Goal: Find specific page/section: Find specific page/section

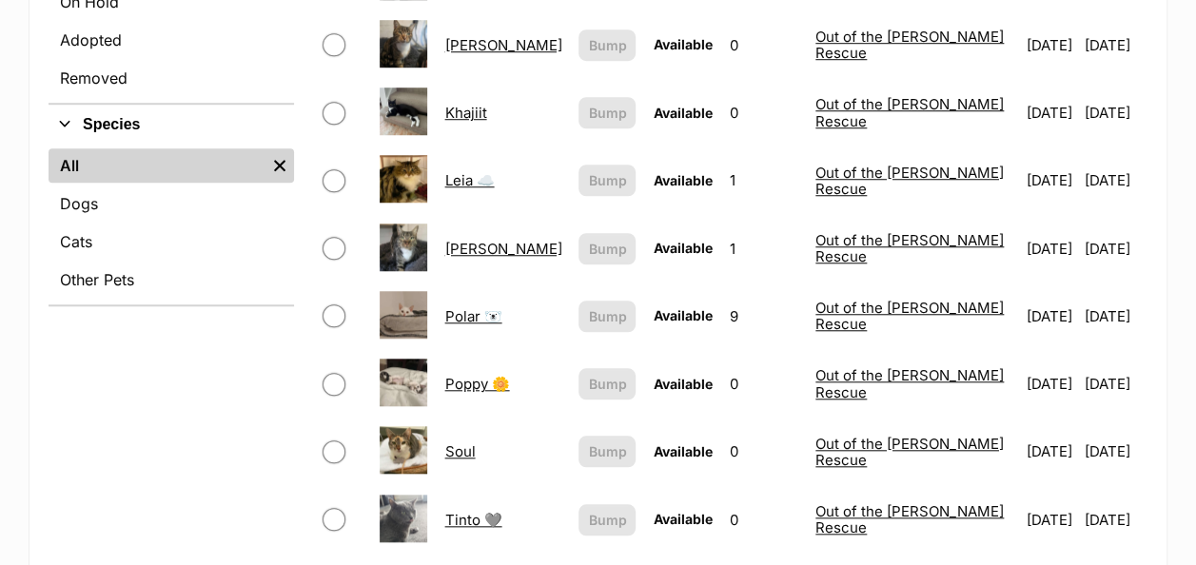
scroll to position [695, 0]
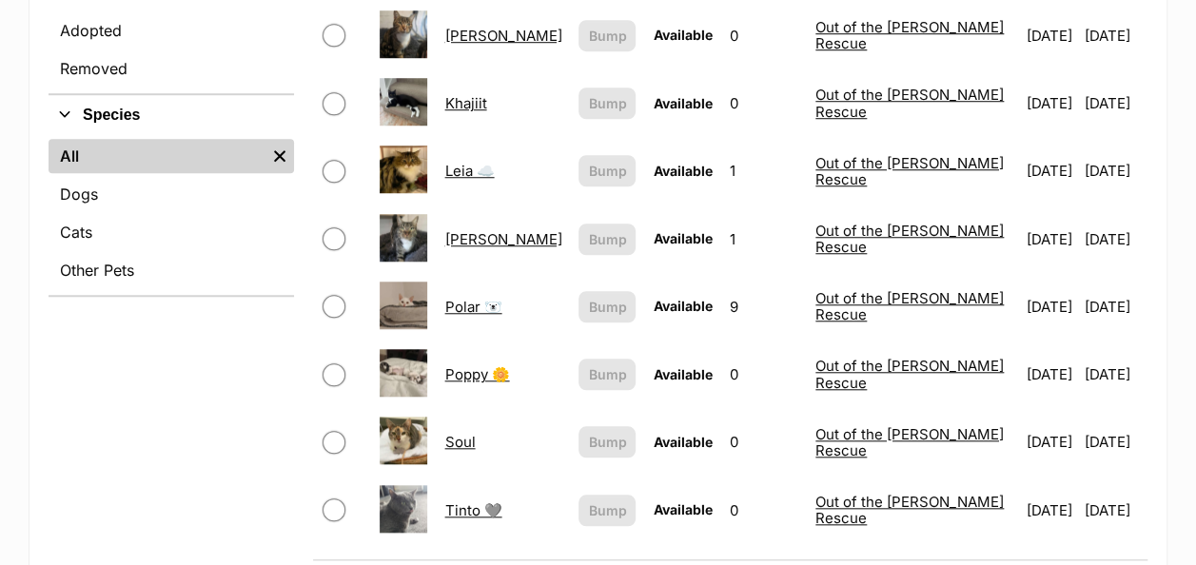
click at [427, 417] on img at bounding box center [404, 441] width 48 height 48
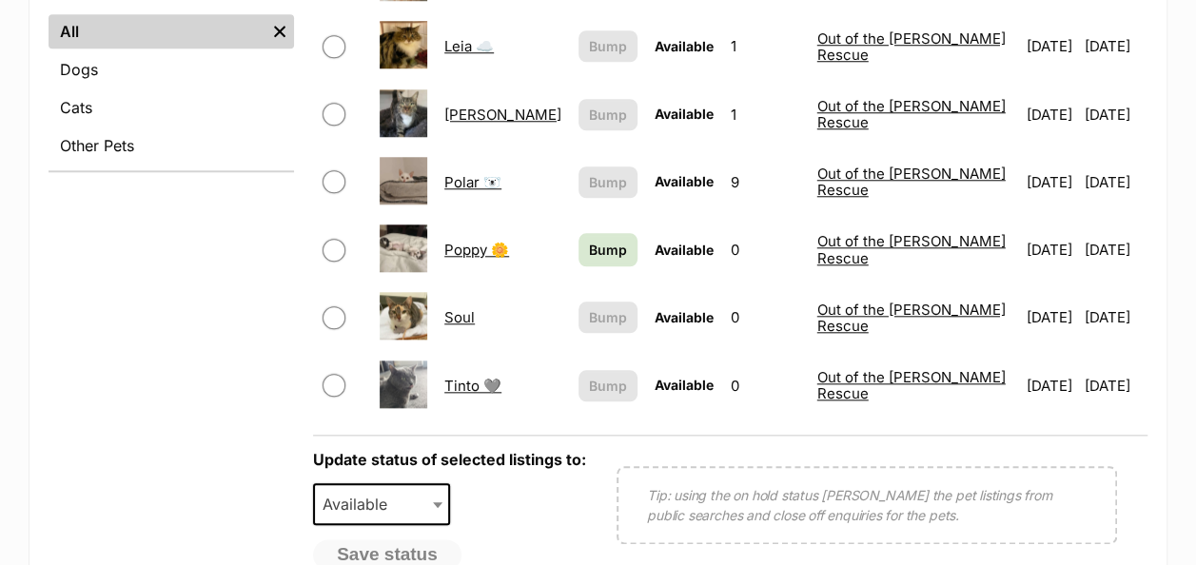
scroll to position [825, 0]
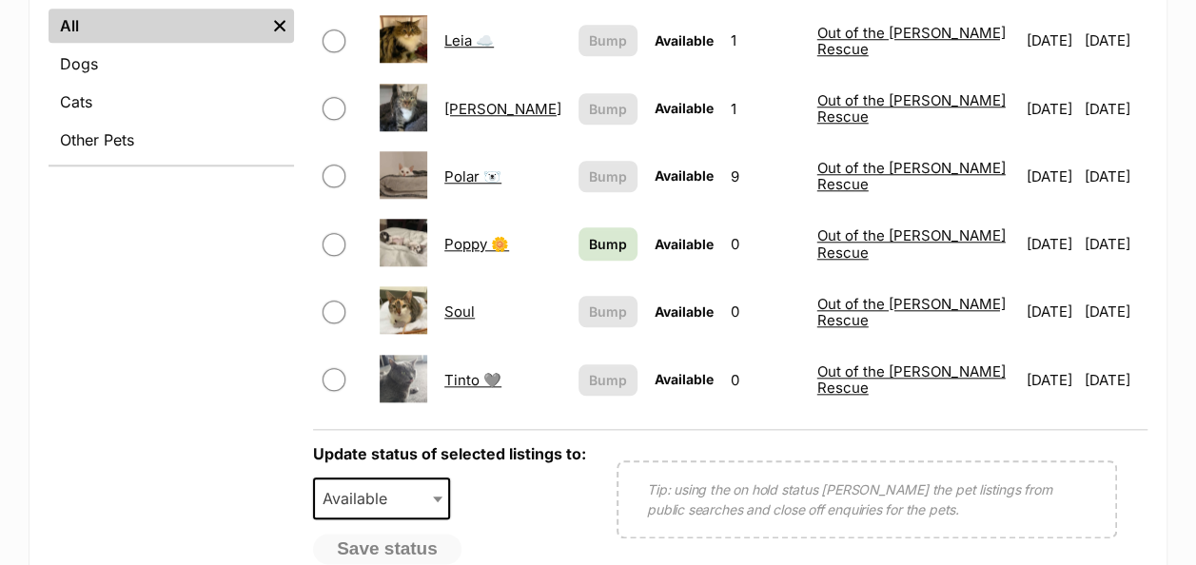
click at [474, 303] on link "Soul" at bounding box center [459, 312] width 30 height 18
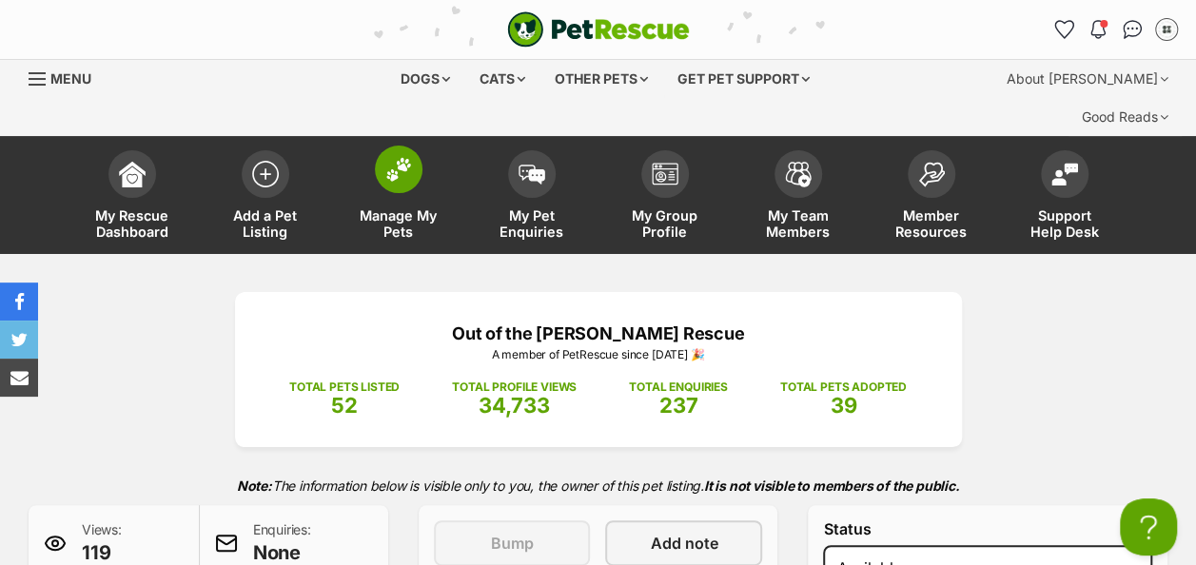
click at [389, 157] on img at bounding box center [398, 169] width 27 height 25
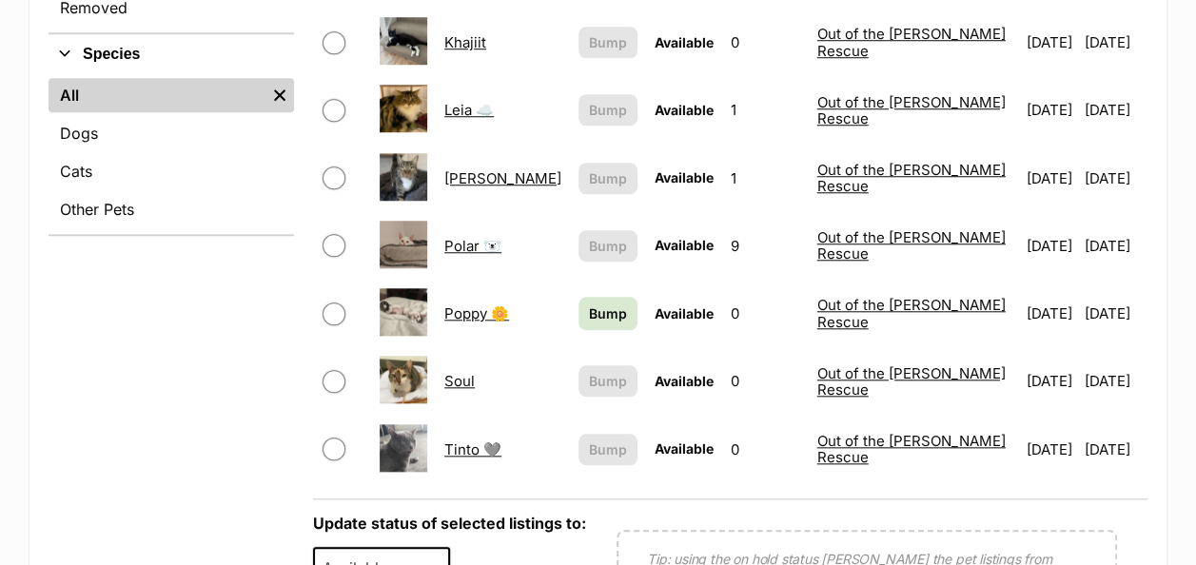
scroll to position [758, 0]
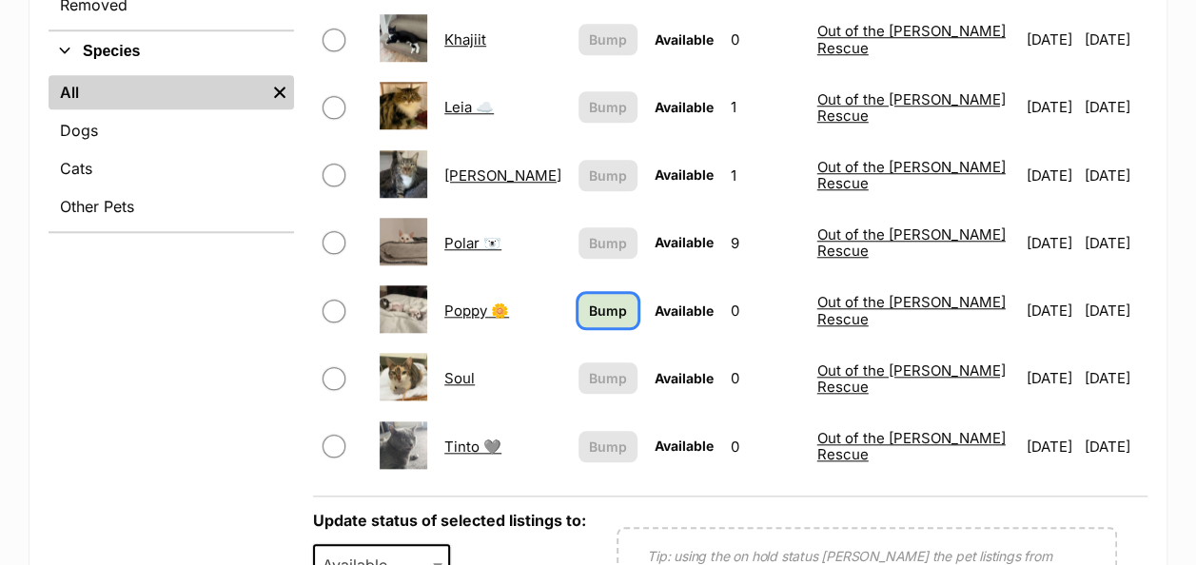
click at [589, 301] on span "Bump" at bounding box center [608, 311] width 38 height 20
